Goal: Task Accomplishment & Management: Manage account settings

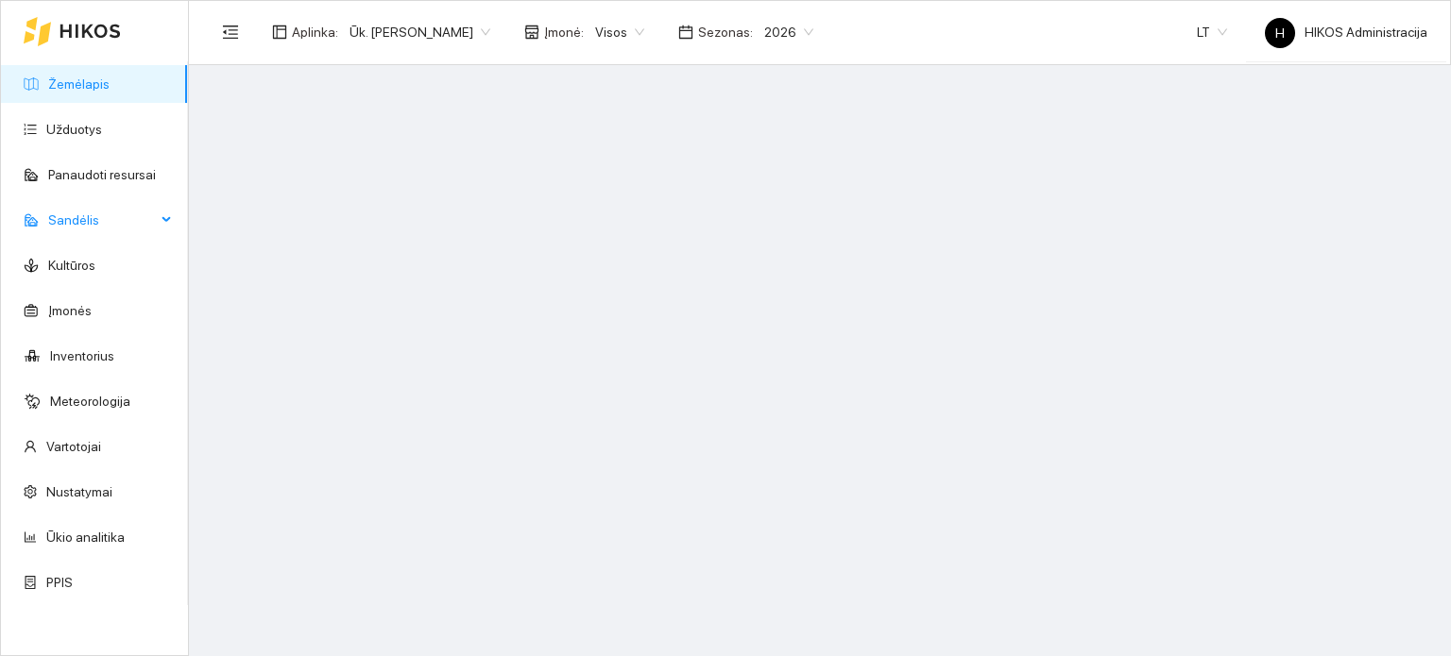
click at [139, 226] on span "Sandėlis" at bounding box center [102, 220] width 108 height 38
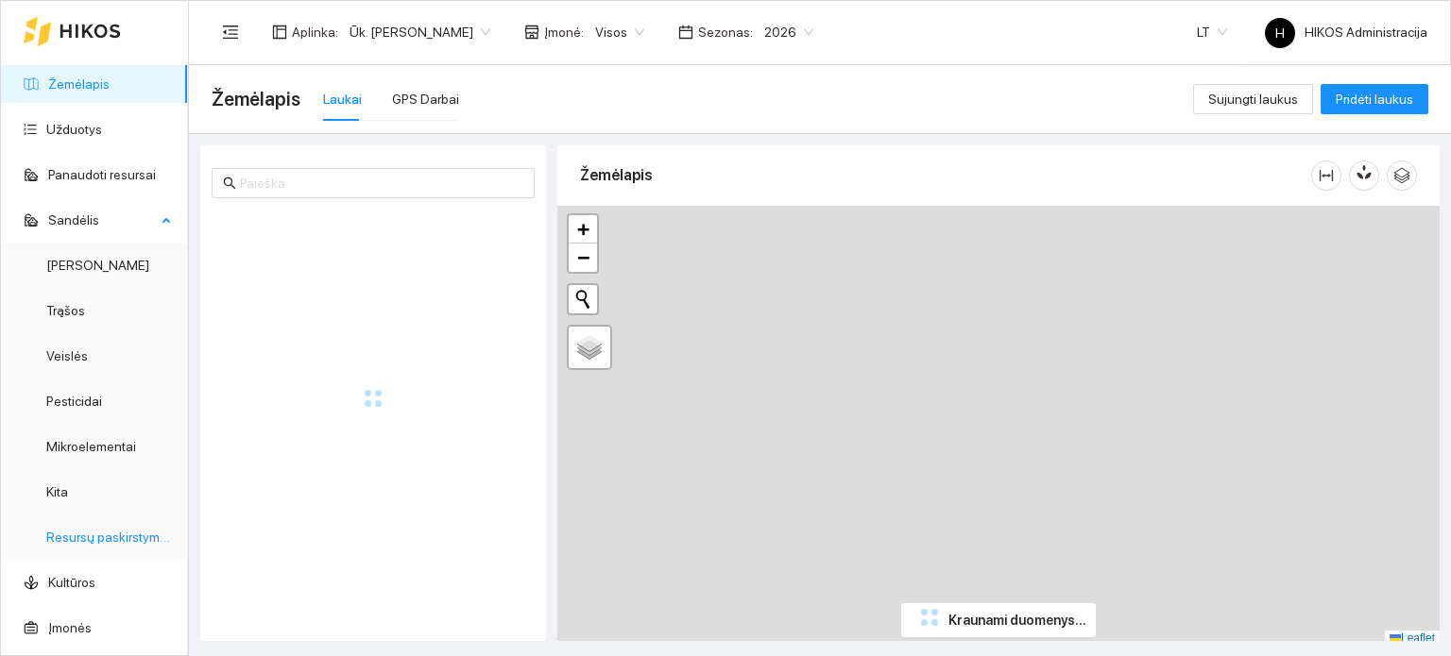
click at [111, 535] on link "Resursų paskirstymas" at bounding box center [109, 537] width 127 height 15
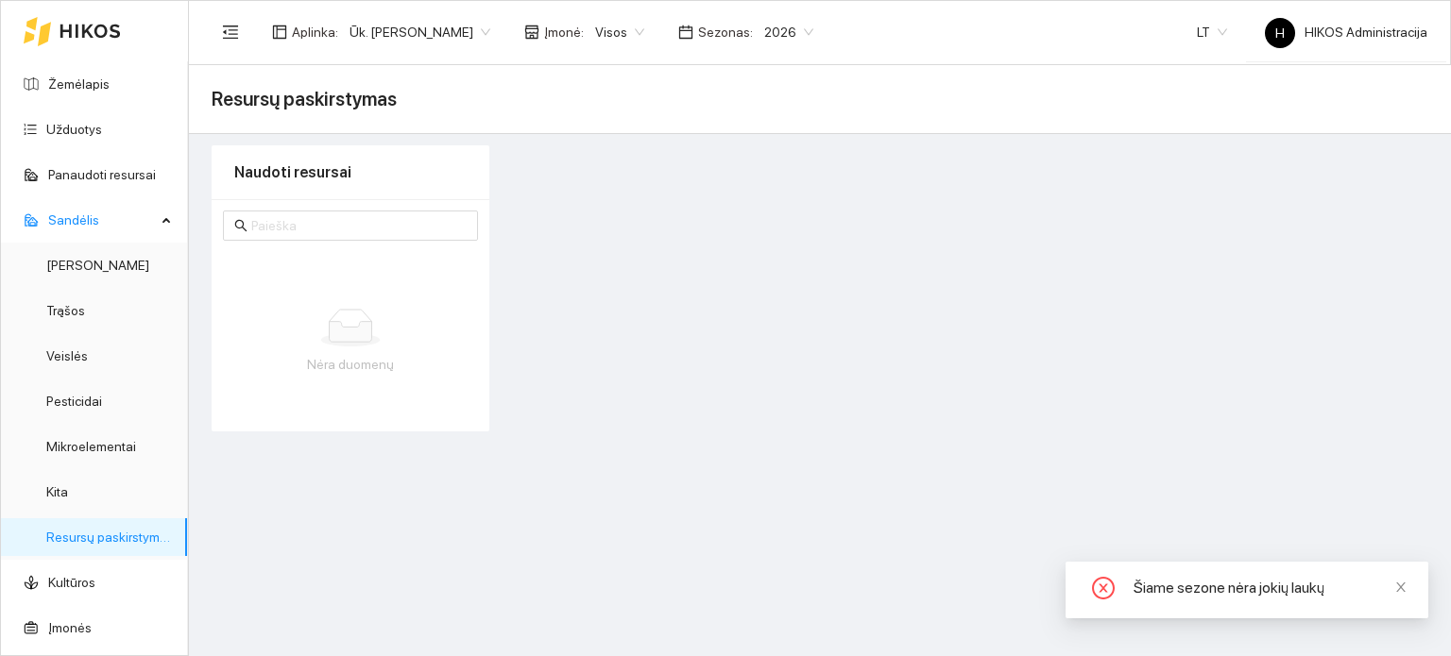
click at [404, 29] on span "Ūk. [PERSON_NAME]" at bounding box center [419, 32] width 141 height 28
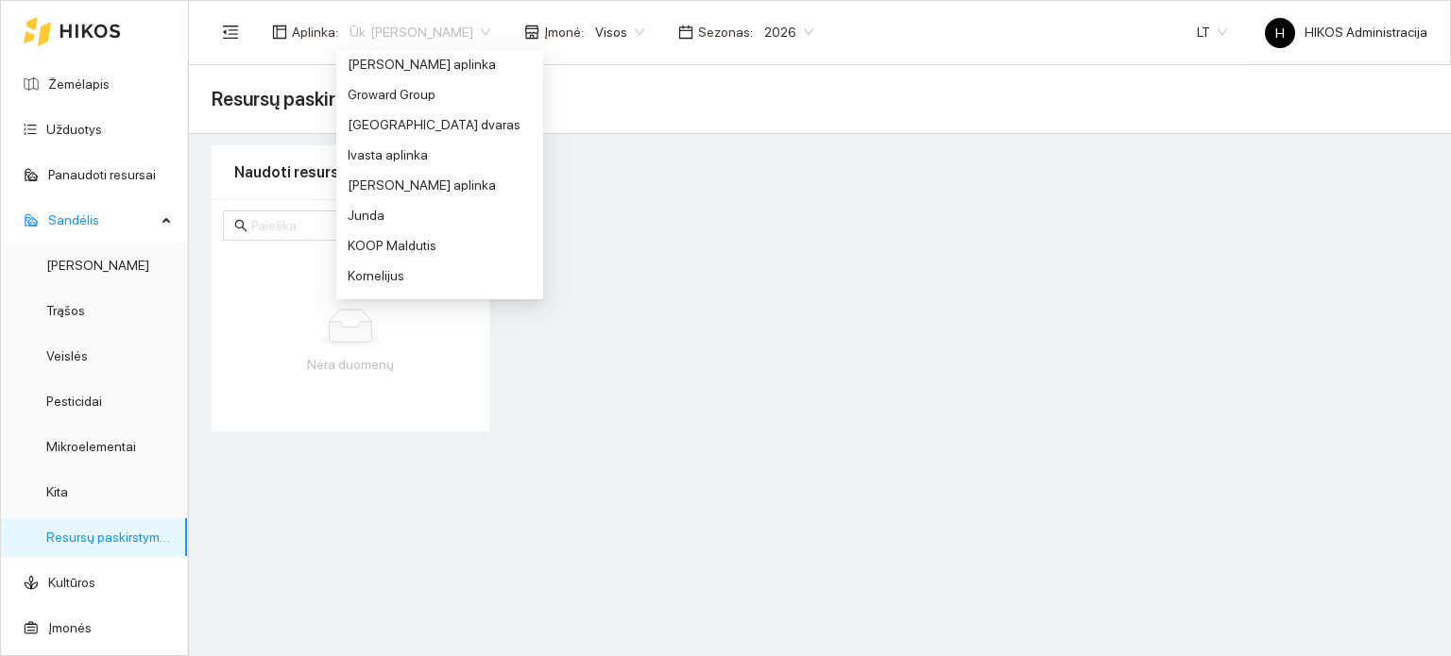
scroll to position [415, 0]
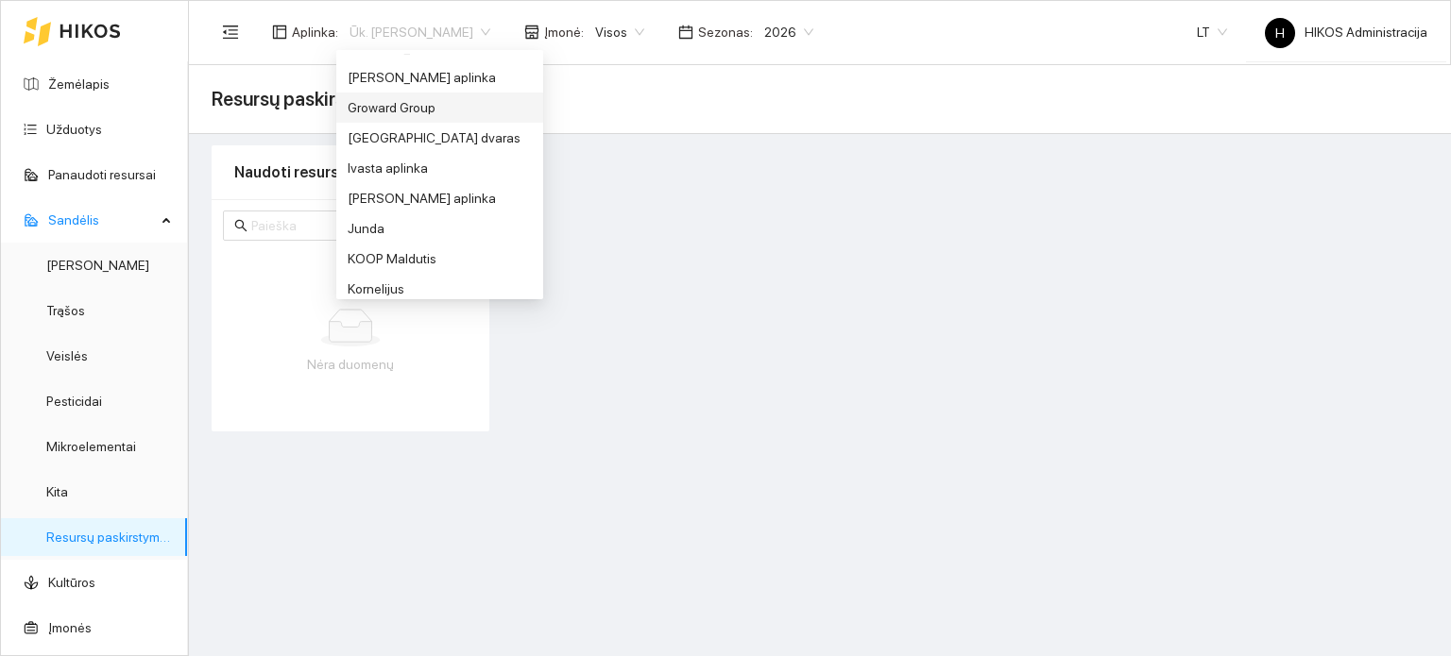
click at [380, 110] on div "Groward Group" at bounding box center [440, 107] width 184 height 21
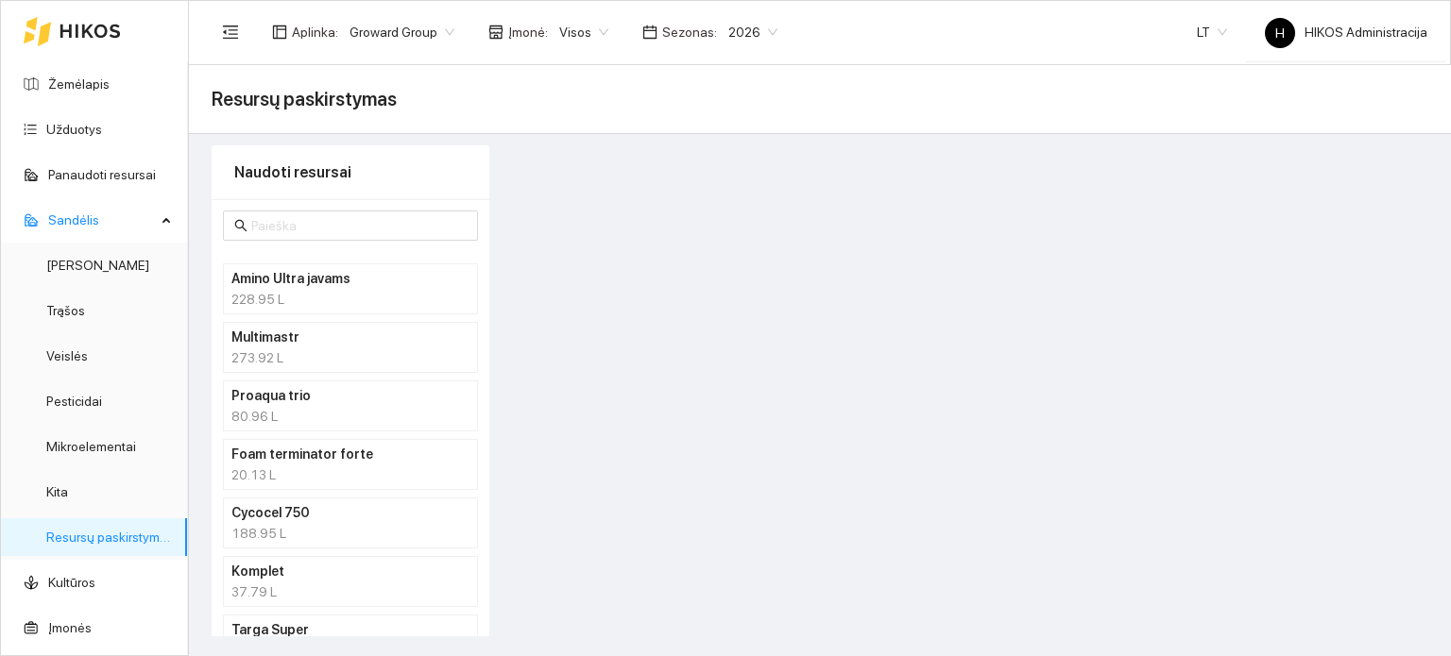
click at [310, 336] on h4 "Multimastr" at bounding box center [325, 337] width 189 height 21
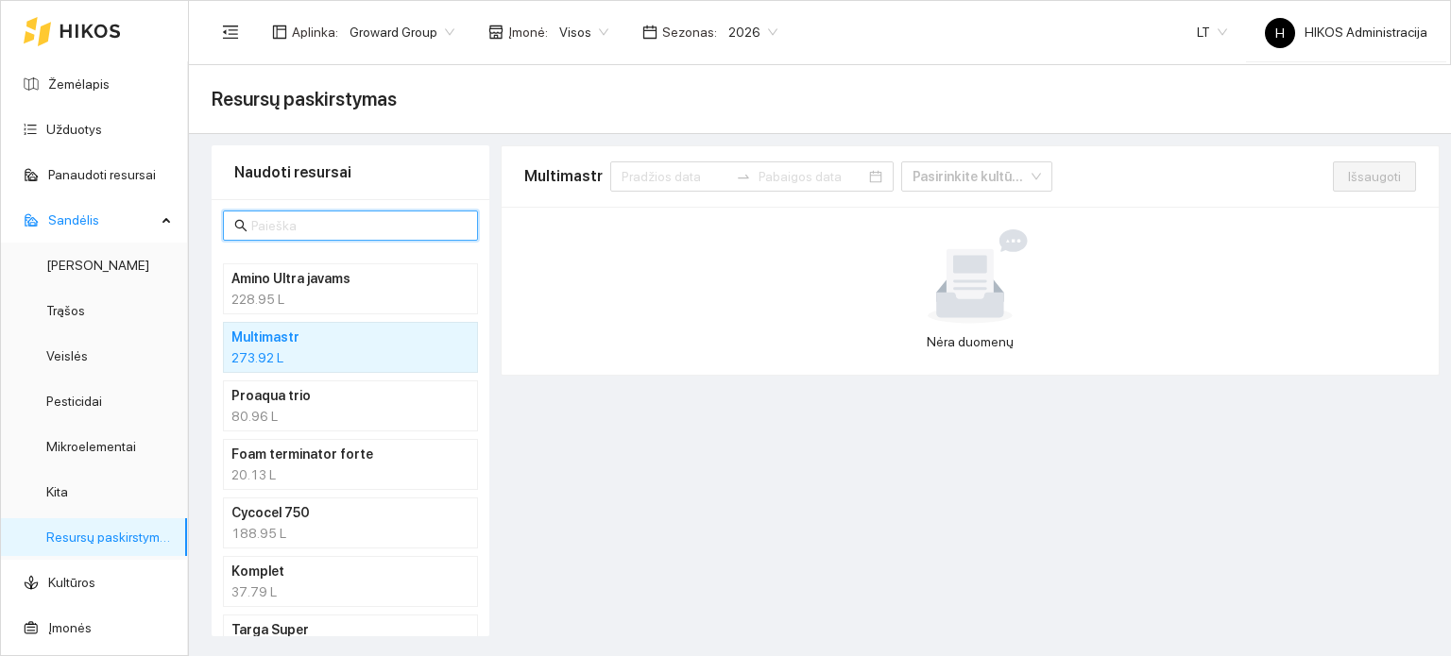
click at [374, 220] on input "text" at bounding box center [358, 225] width 215 height 21
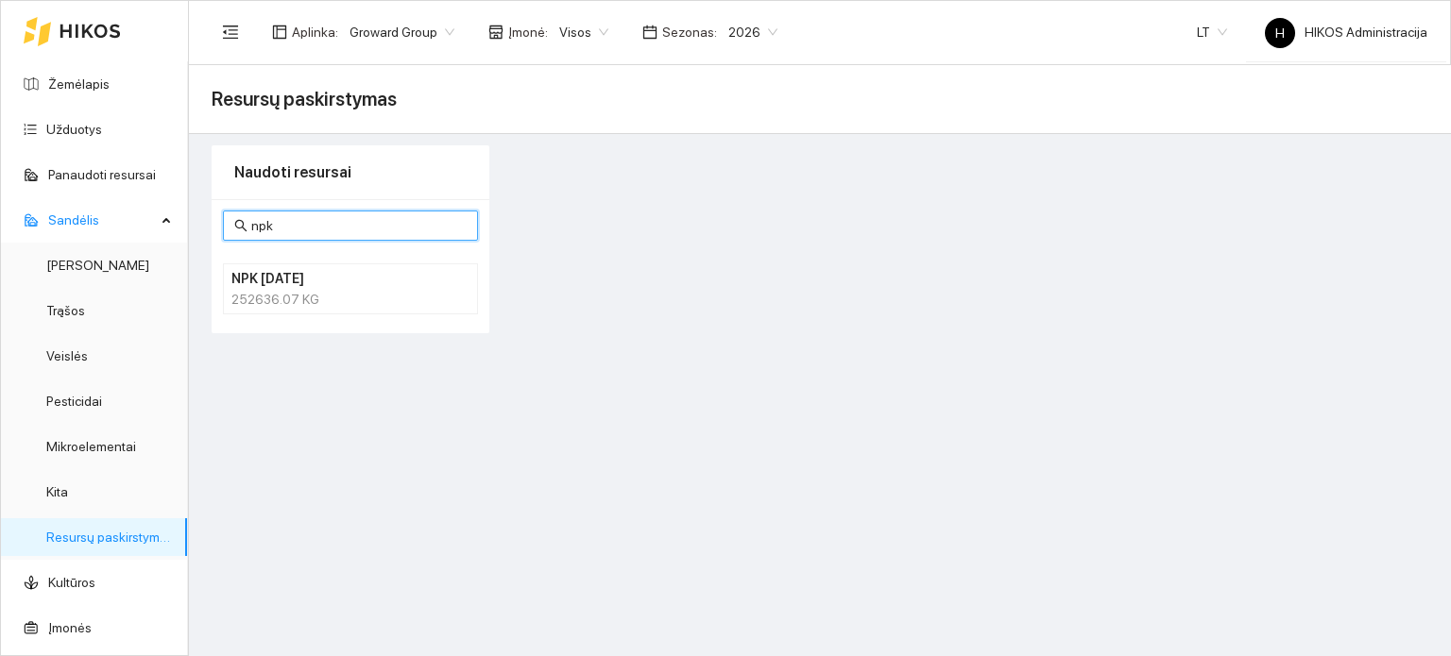
type input "npk"
click at [339, 294] on div "252636.07 KG" at bounding box center [350, 299] width 238 height 21
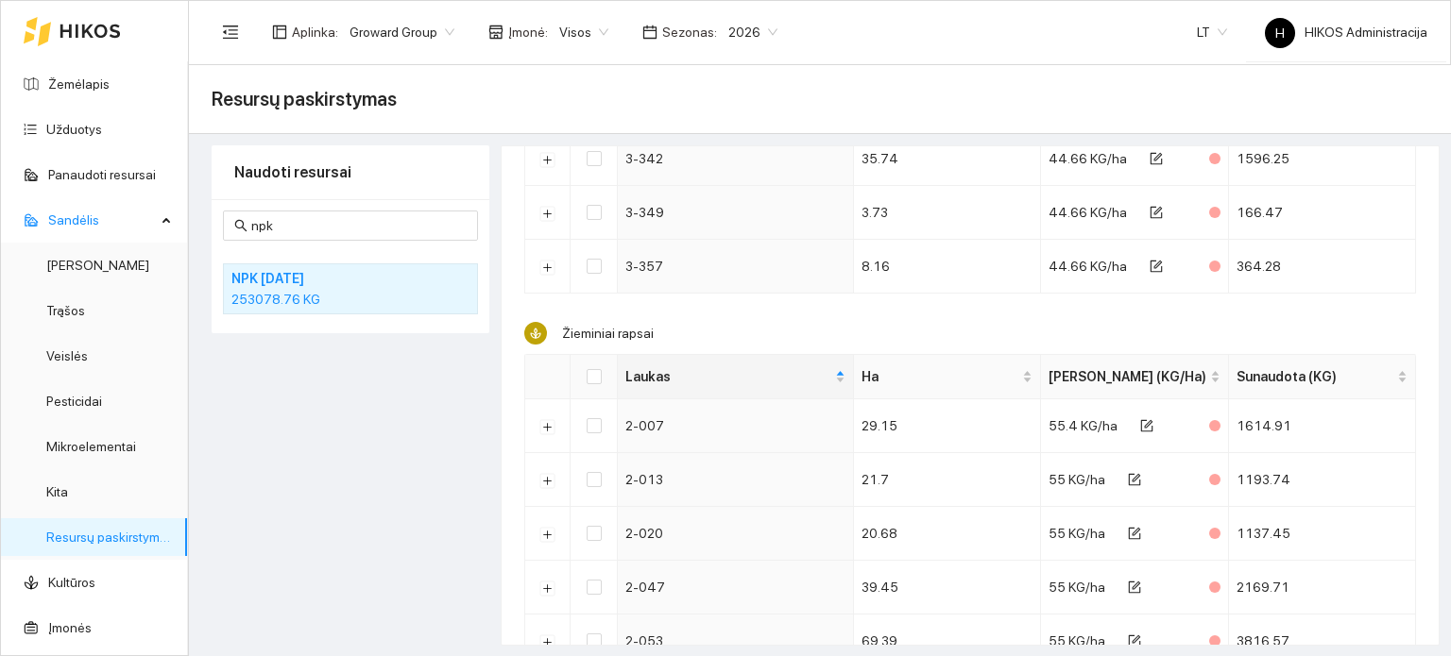
scroll to position [7044, 0]
drag, startPoint x: 370, startPoint y: 229, endPoint x: 127, endPoint y: 232, distance: 242.7
click at [127, 232] on section "Žemėlapis Užduotys Panaudoti resursai Sandėlis Derlius Trąšos Veislės Pesticida…" at bounding box center [725, 328] width 1451 height 657
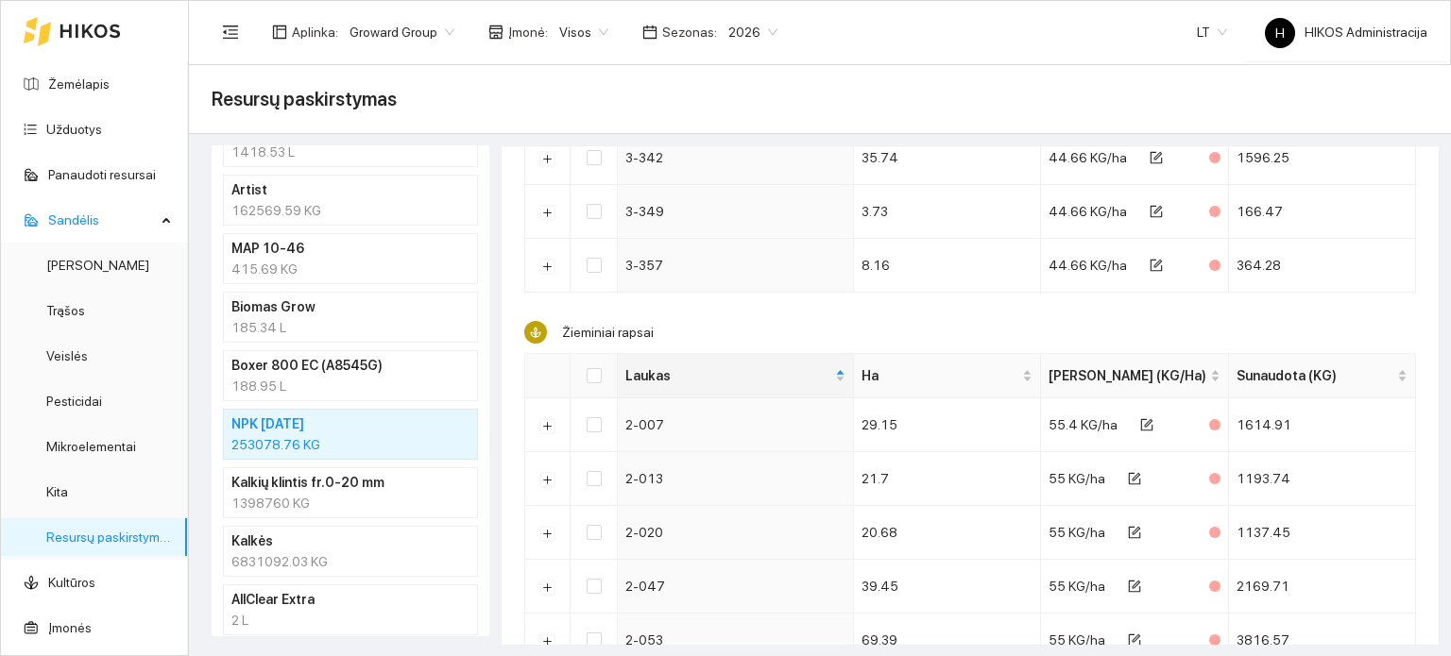
scroll to position [1553, 0]
click at [310, 480] on h4 "Kalkių klintis fr.0-20 mm" at bounding box center [325, 482] width 189 height 21
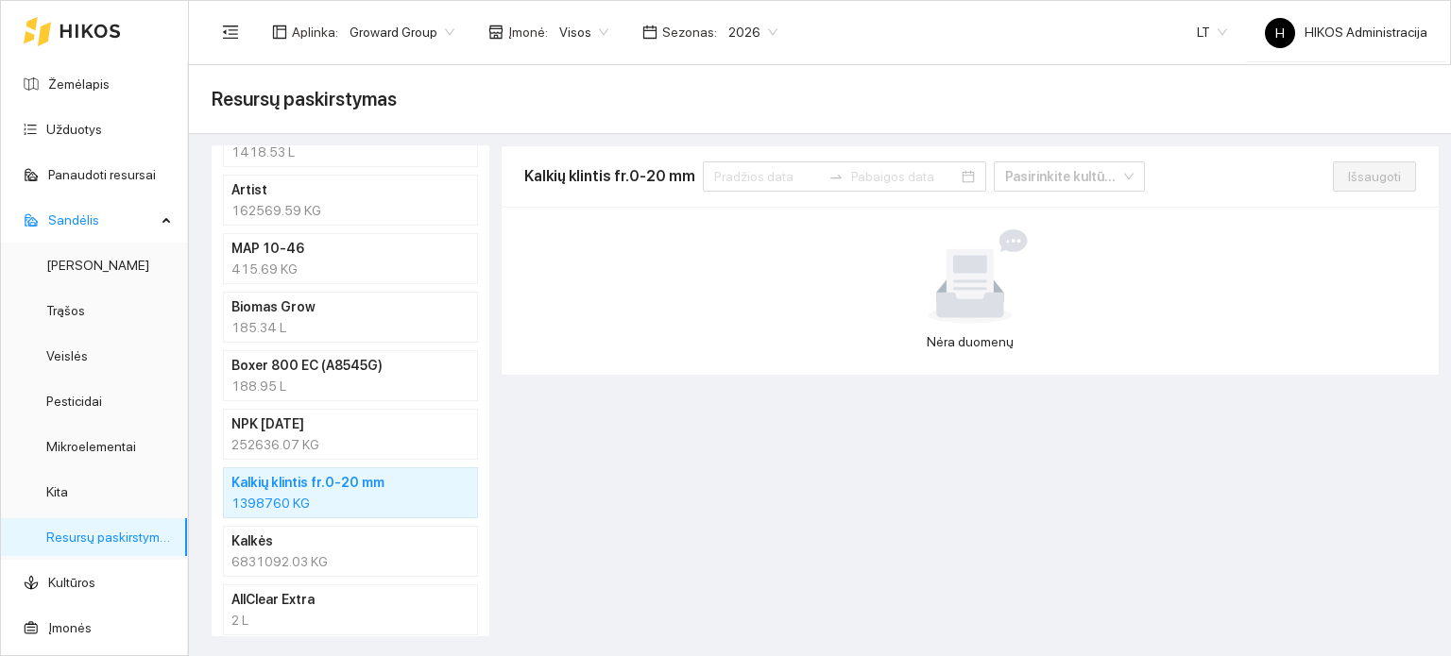
click at [301, 434] on div "252636.07 KG" at bounding box center [350, 444] width 238 height 21
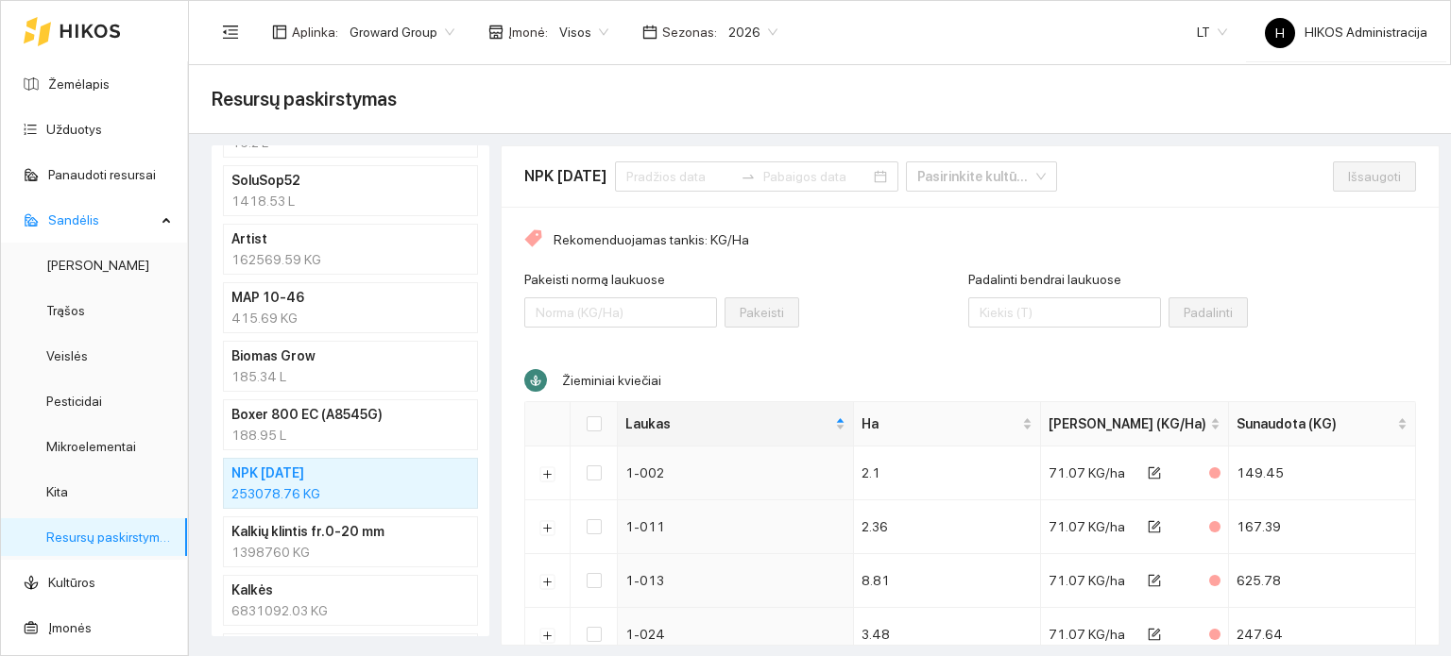
scroll to position [1530, 0]
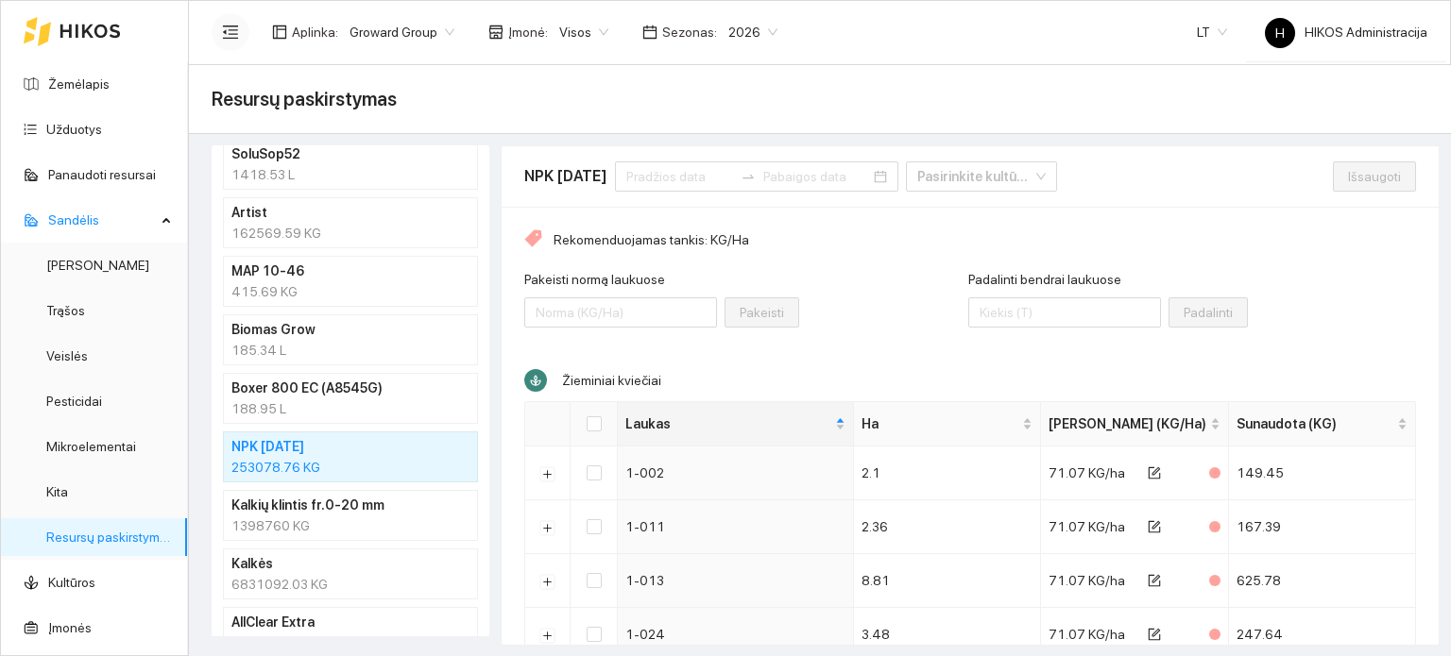
click at [237, 35] on icon "menu-fold" at bounding box center [230, 32] width 17 height 17
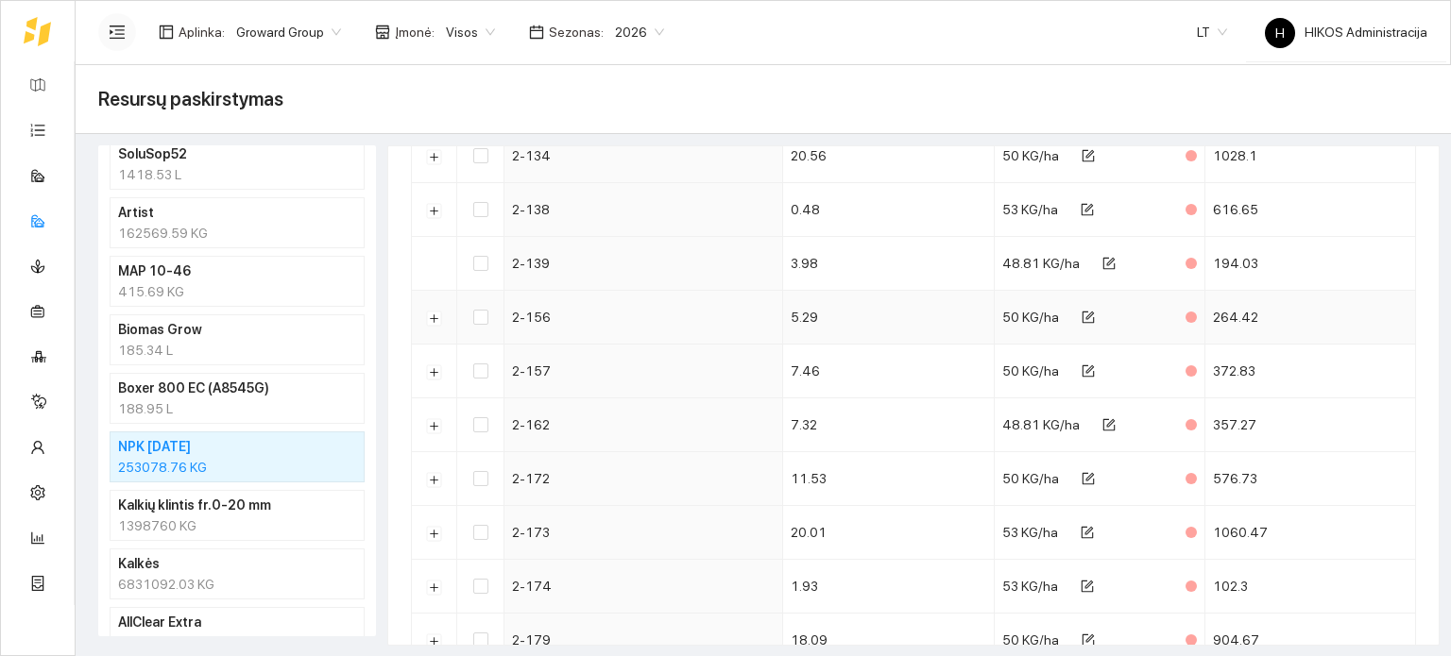
scroll to position [2793, 0]
click at [55, 123] on link "Užduotys" at bounding box center [83, 129] width 56 height 15
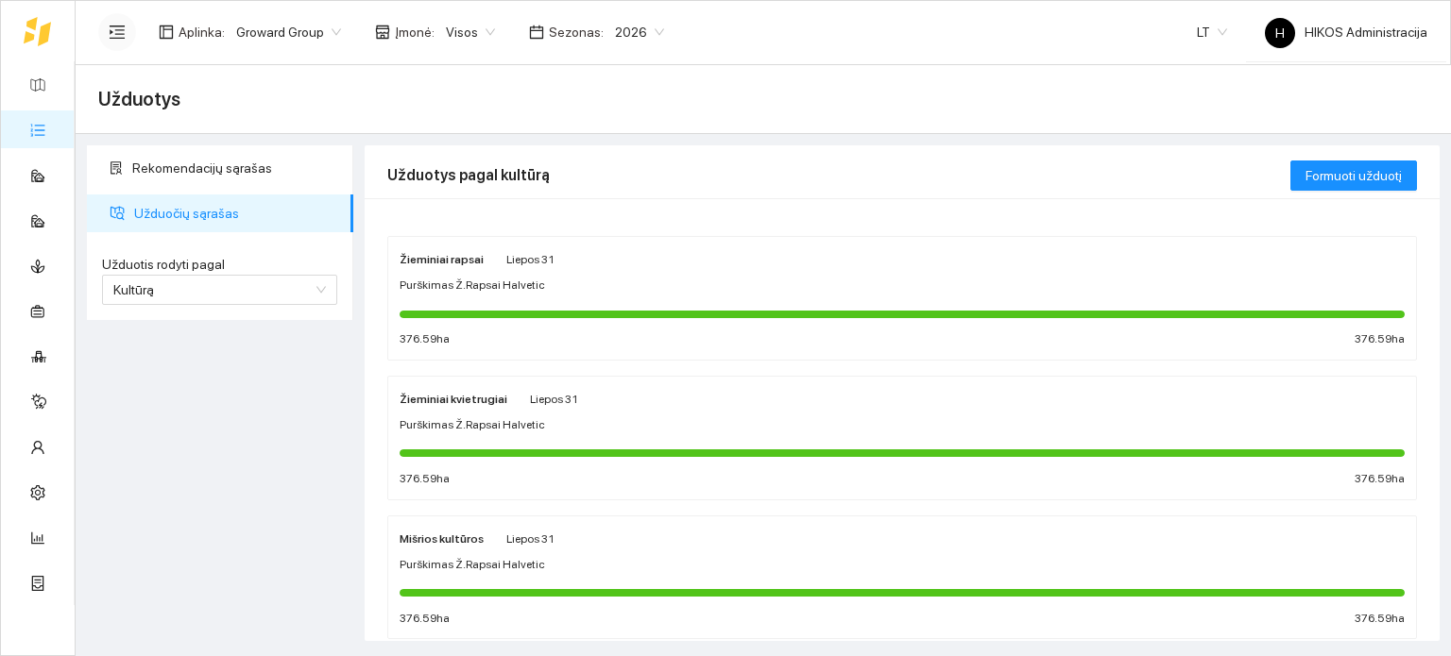
click at [563, 280] on div "Purškimas Ž.Rapsai Halvetic" at bounding box center [901, 286] width 1005 height 18
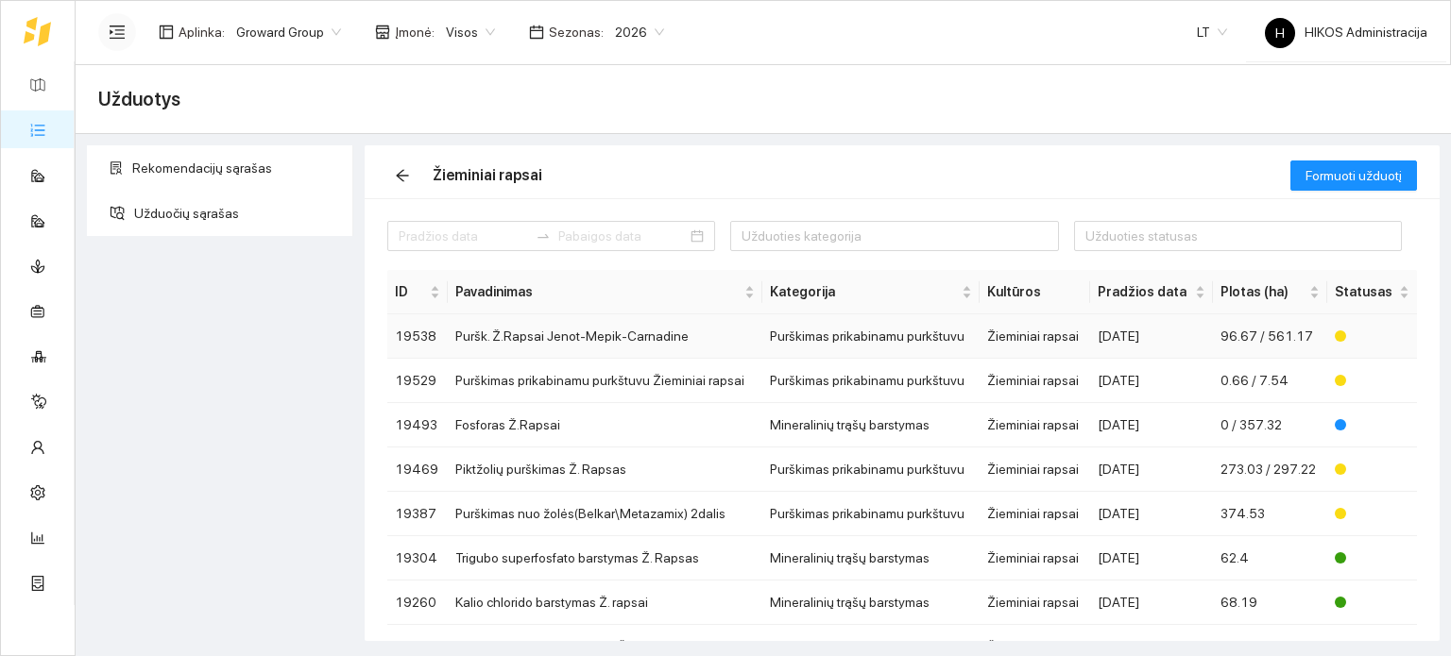
click at [564, 354] on td "Puršk. Ž.Rapsai Jenot-Mepik-Carnadine" at bounding box center [605, 336] width 314 height 44
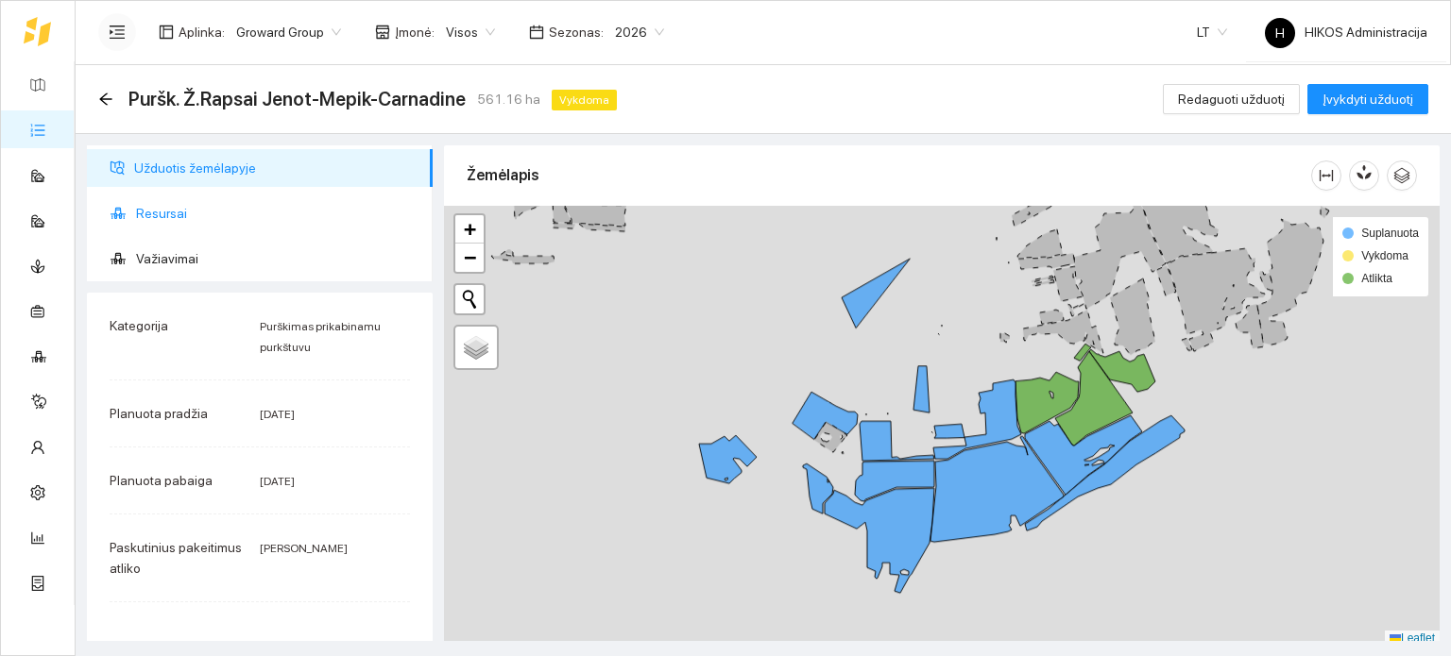
click at [175, 223] on span "Resursai" at bounding box center [276, 214] width 281 height 38
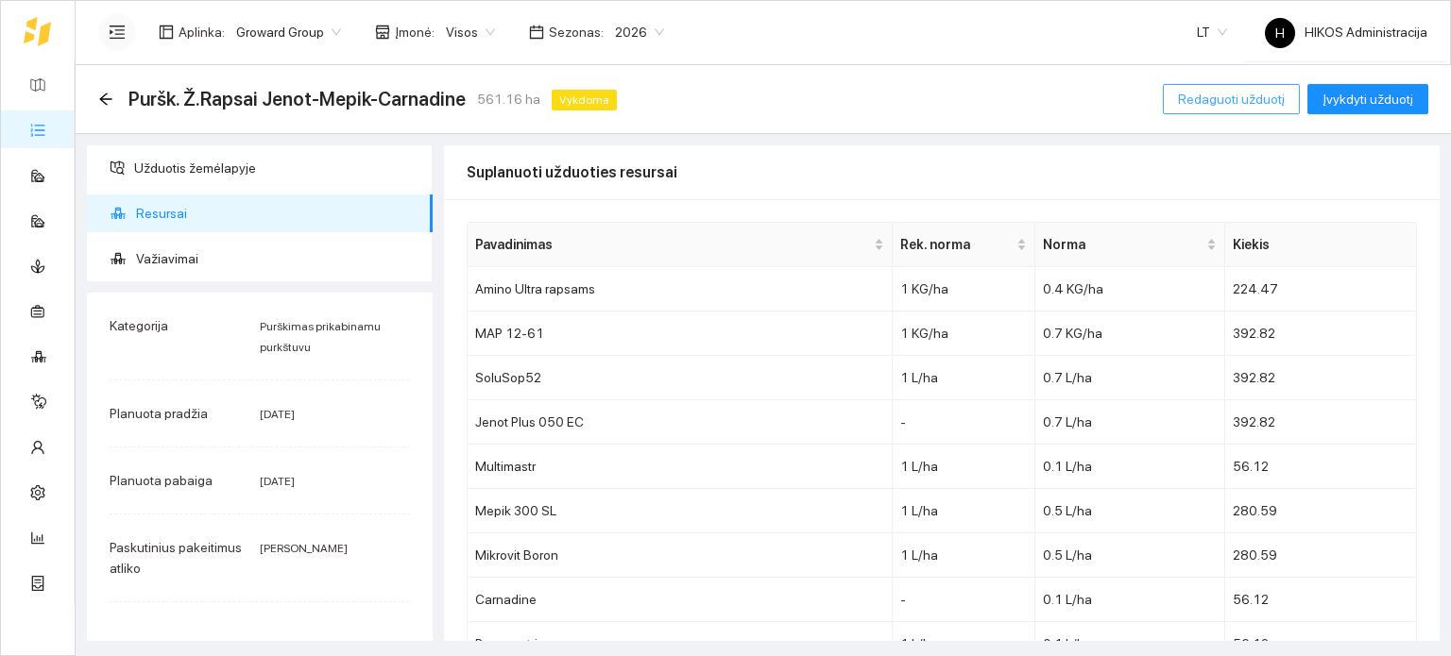
click at [1216, 112] on button "Redaguoti užduotį" at bounding box center [1231, 99] width 137 height 30
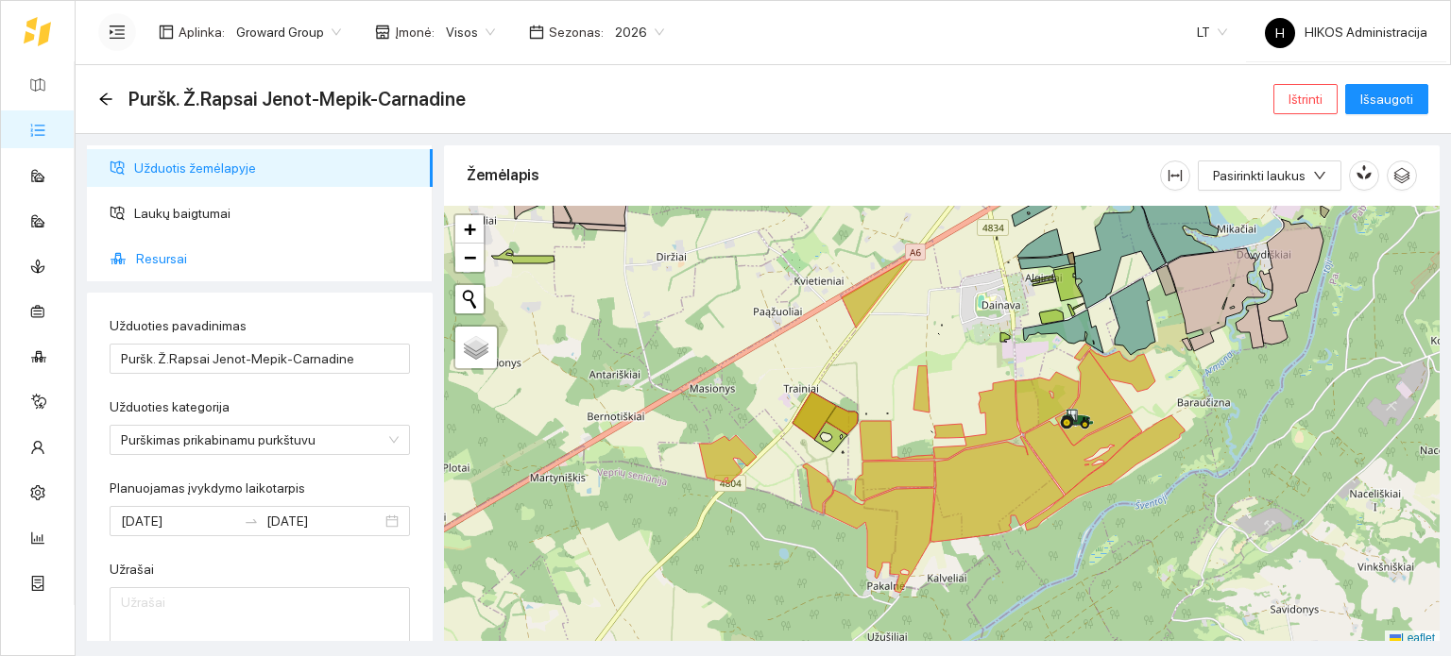
type input "[DATE]"
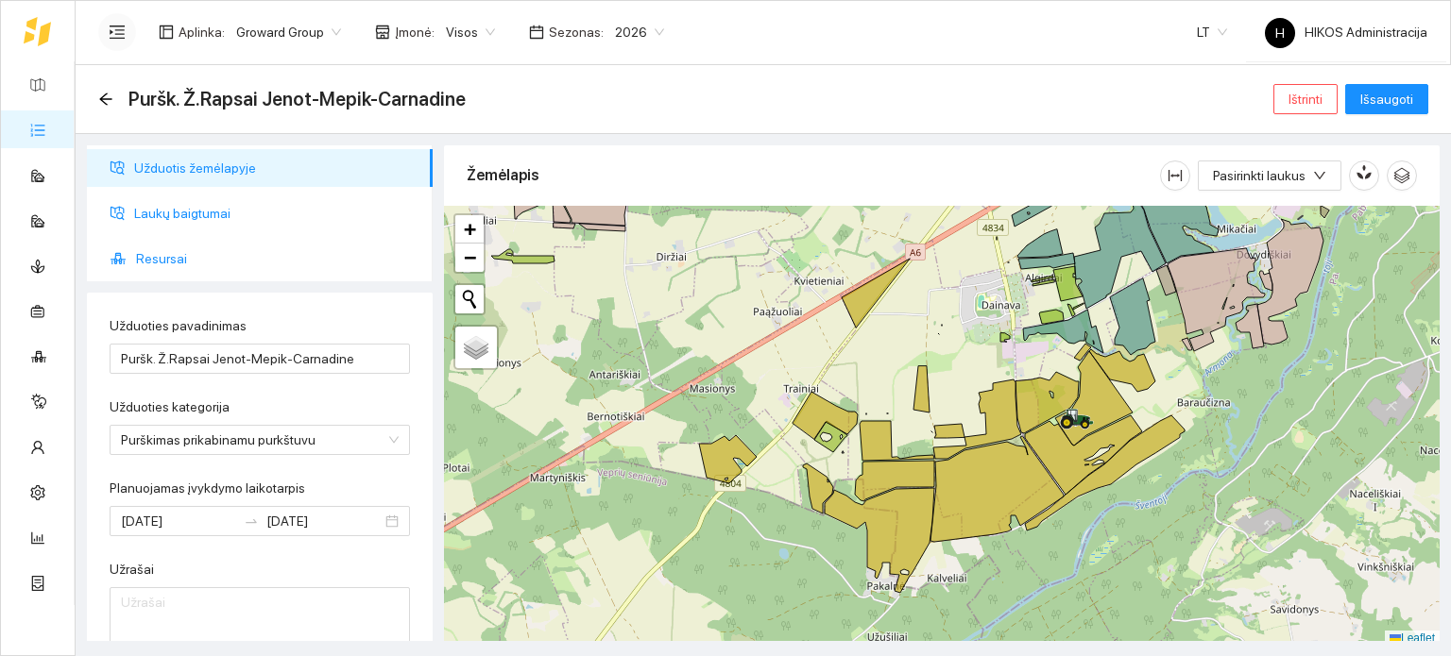
click at [200, 245] on span "Resursai" at bounding box center [276, 259] width 281 height 38
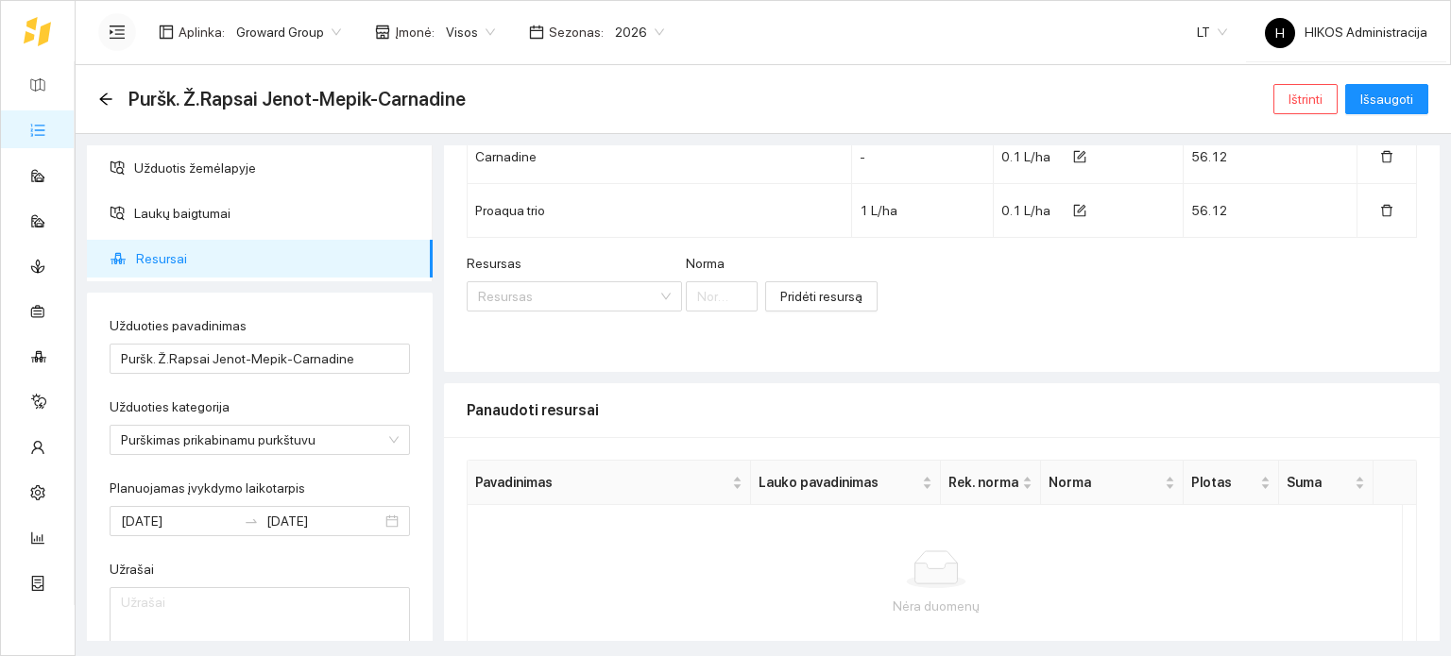
scroll to position [613, 0]
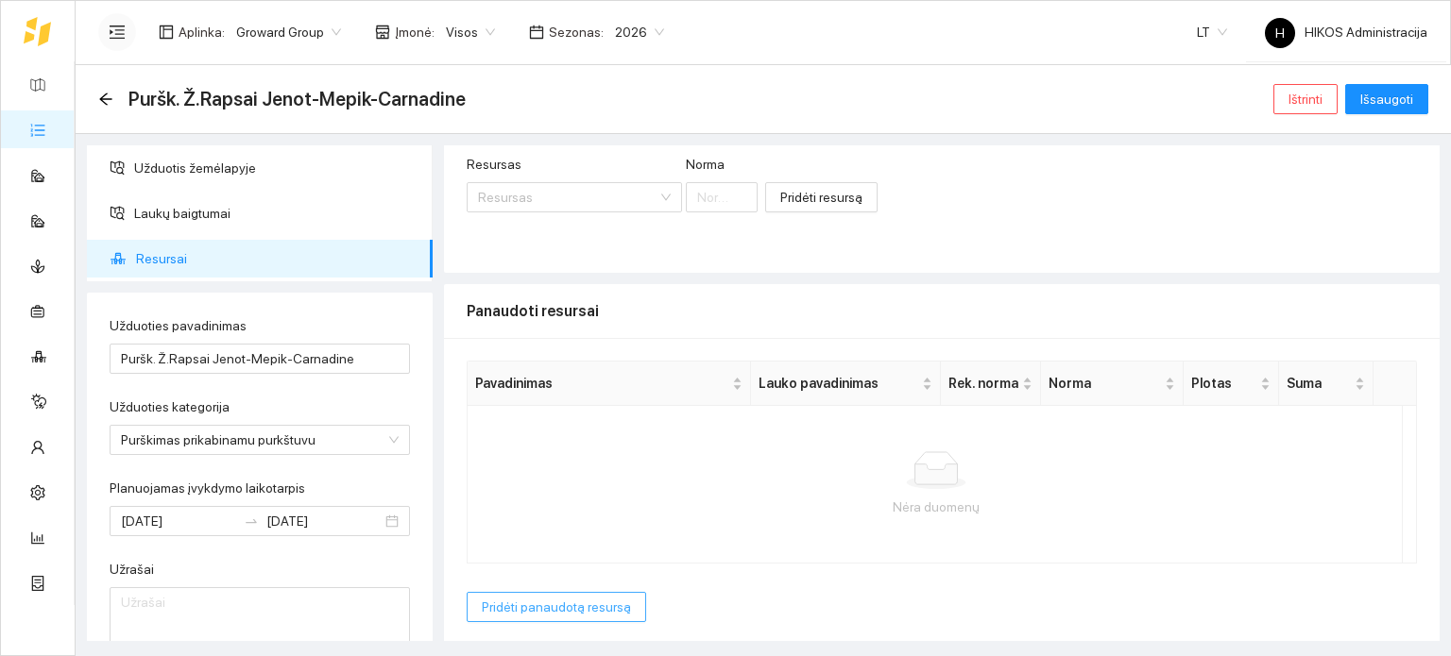
click at [568, 610] on span "Pridėti panaudotą resursą" at bounding box center [556, 607] width 149 height 21
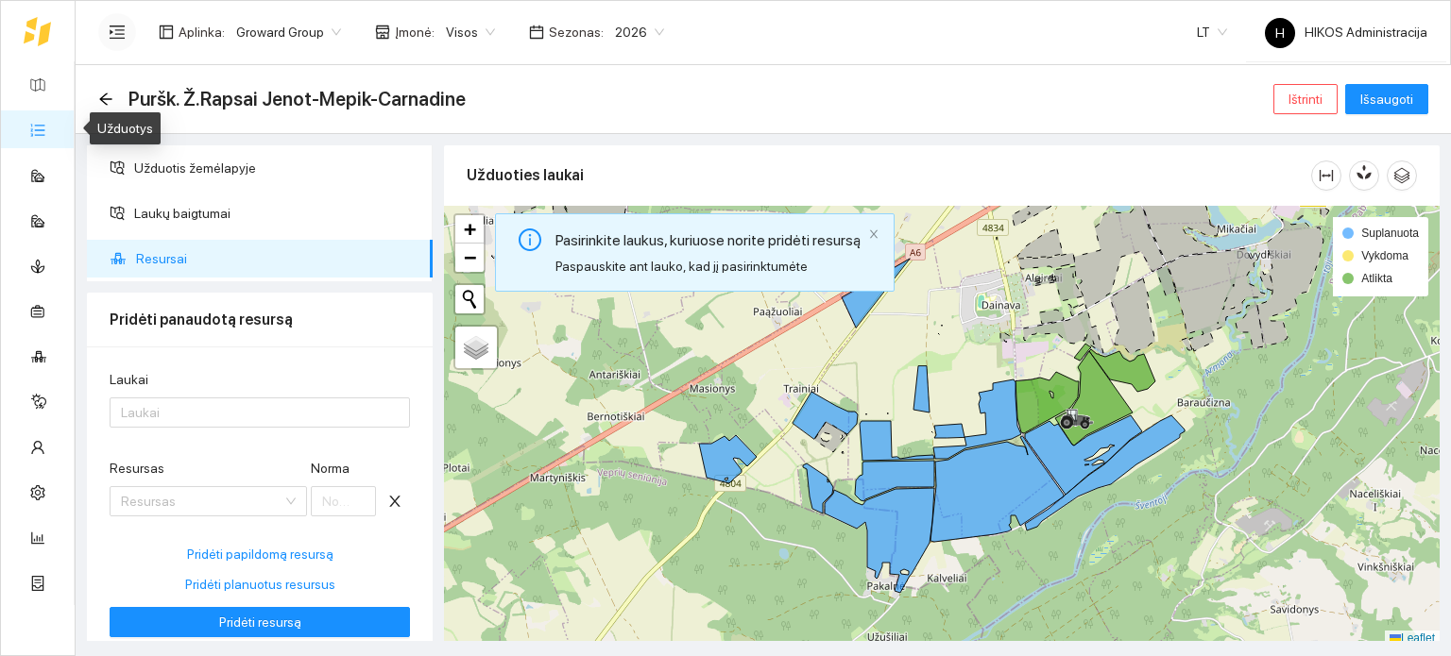
click at [55, 127] on link "Užduotys" at bounding box center [83, 129] width 56 height 15
